Goal: Use online tool/utility: Utilize a website feature to perform a specific function

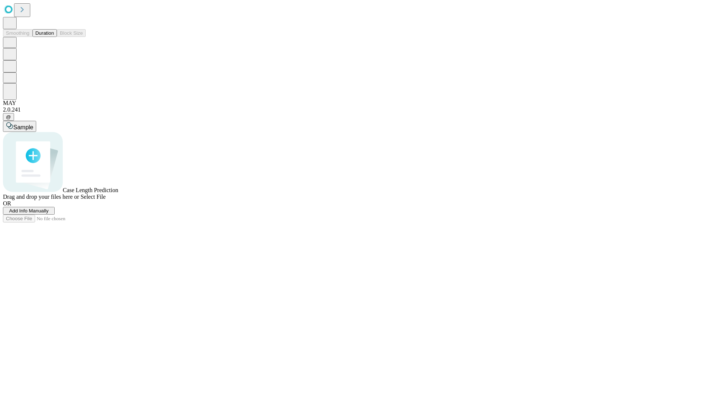
click at [54, 37] on button "Duration" at bounding box center [44, 33] width 24 height 8
click at [33, 124] on span "Sample" at bounding box center [23, 127] width 20 height 6
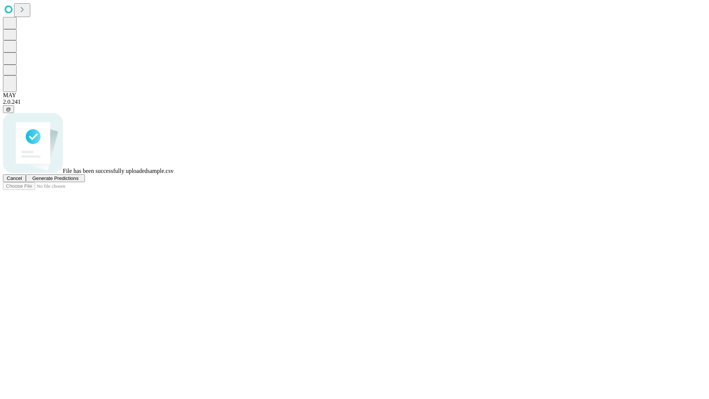
click at [78, 181] on span "Generate Predictions" at bounding box center [55, 178] width 46 height 6
